Goal: Information Seeking & Learning: Learn about a topic

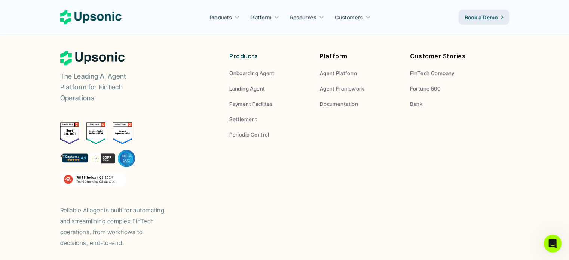
drag, startPoint x: 443, startPoint y: 124, endPoint x: 436, endPoint y: 278, distance: 153.9
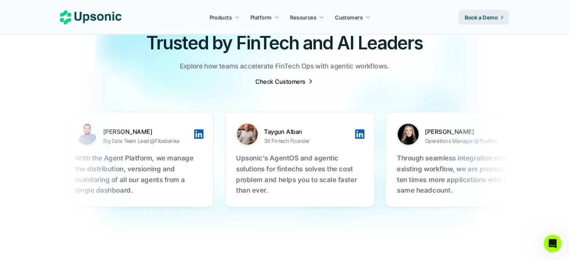
scroll to position [2317, 0]
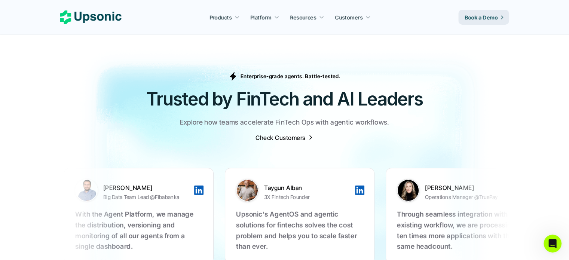
drag, startPoint x: 339, startPoint y: 209, endPoint x: 146, endPoint y: 208, distance: 193.0
click at [146, 208] on ul "[PERSON_NAME] Big Data Team Lead @Fibabanka With the Agent Platform, we manage …" at bounding box center [282, 215] width 441 height 125
click at [329, 119] on div "Enterprise-grade agents. Battle-tested. Trusted by FinTech and AI Leaders Explo…" at bounding box center [284, 107] width 449 height 70
drag, startPoint x: 253, startPoint y: 191, endPoint x: 394, endPoint y: 170, distance: 142.5
drag, startPoint x: 291, startPoint y: 111, endPoint x: 290, endPoint y: 116, distance: 4.9
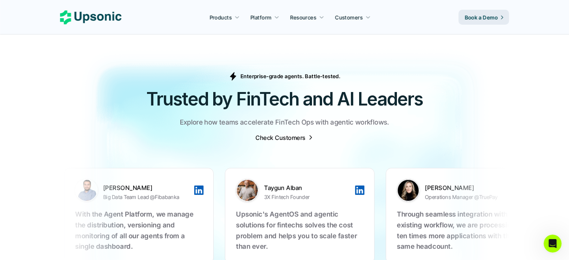
click at [290, 112] on div "Enterprise-grade agents. Battle-tested. Trusted by FinTech and AI Leaders Explo…" at bounding box center [284, 107] width 449 height 70
click at [290, 134] on p "Check Customers" at bounding box center [281, 138] width 50 height 8
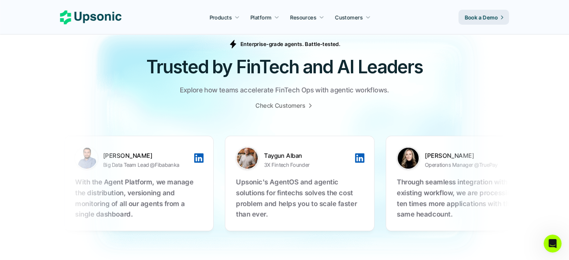
scroll to position [2344, 0]
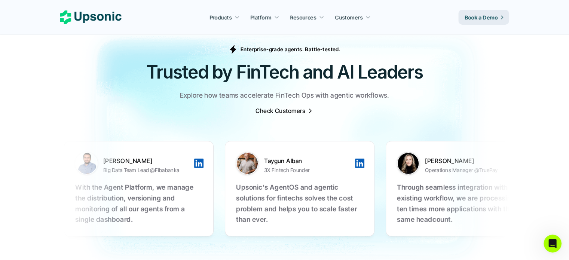
click at [295, 107] on p "Check Customers" at bounding box center [281, 111] width 50 height 8
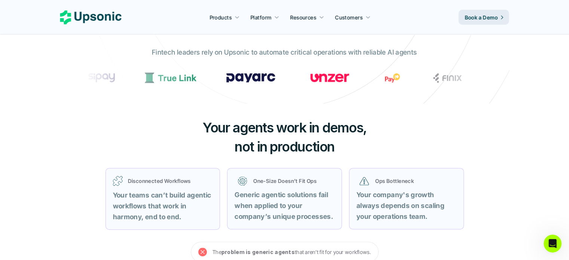
scroll to position [299, 0]
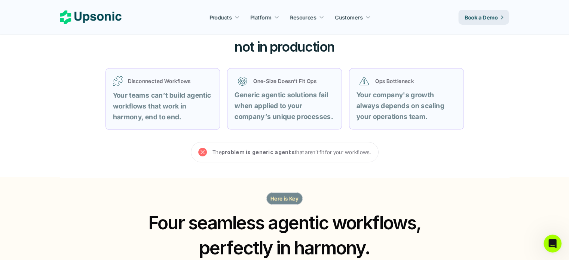
click at [289, 150] on strong "problem is generic agents" at bounding box center [257, 152] width 73 height 6
click at [283, 202] on p "Here is Key" at bounding box center [284, 199] width 28 height 8
click at [284, 197] on p "Here is Key" at bounding box center [284, 199] width 28 height 8
drag, startPoint x: 172, startPoint y: 80, endPoint x: 210, endPoint y: 91, distance: 39.5
click at [201, 90] on div "Disconnected Workflows Your teams can’t build agentic workflows that work in ha…" at bounding box center [163, 99] width 100 height 47
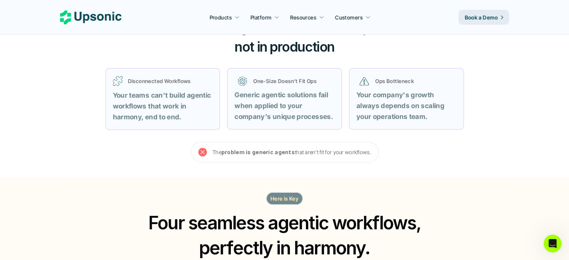
drag, startPoint x: 257, startPoint y: 95, endPoint x: 267, endPoint y: 97, distance: 10.0
click at [259, 95] on strong "Generic agentic solutions fail when applied to your company’s unique processes." at bounding box center [284, 106] width 98 height 30
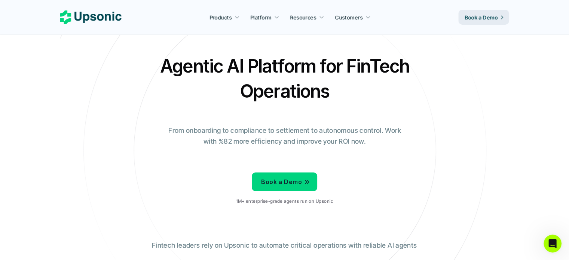
scroll to position [0, 0]
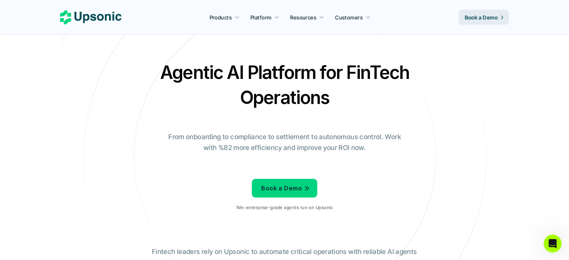
click at [94, 15] on use at bounding box center [90, 17] width 61 height 14
